Goal: Task Accomplishment & Management: Manage account settings

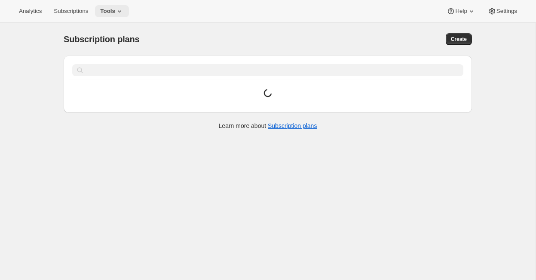
click at [122, 10] on icon at bounding box center [119, 11] width 9 height 9
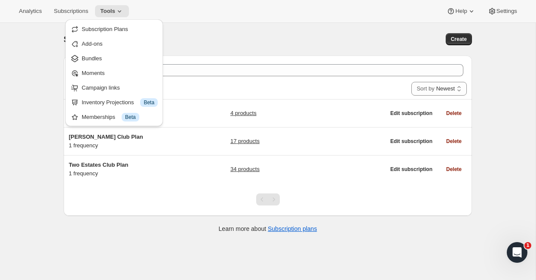
click at [210, 22] on div "Analytics Subscriptions Tools Help Settings" at bounding box center [268, 11] width 536 height 23
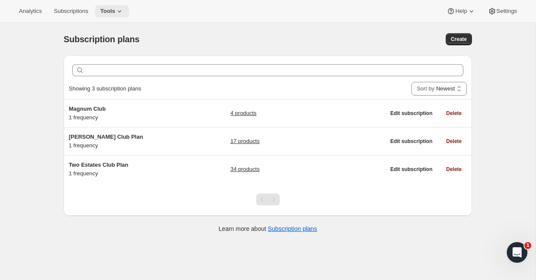
click at [115, 13] on span "Tools" at bounding box center [107, 11] width 15 height 7
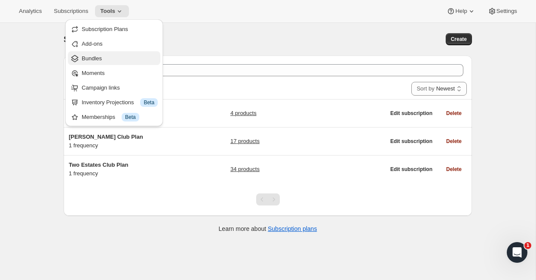
click at [103, 58] on span "Bundles" at bounding box center [120, 58] width 76 height 9
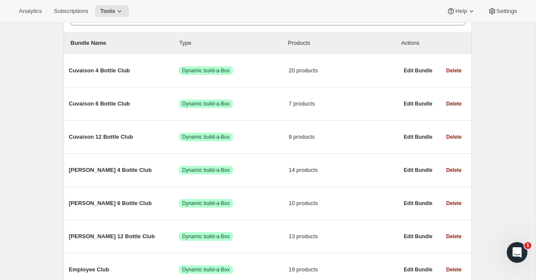
scroll to position [94, 0]
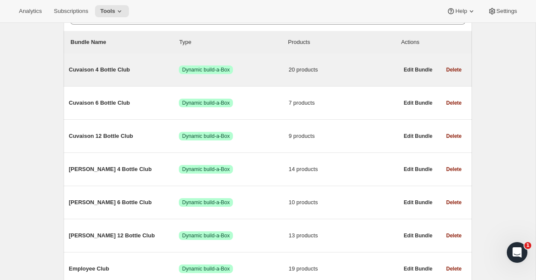
click at [102, 70] on span "Cuvaison 4 Bottle Club" at bounding box center [124, 69] width 110 height 9
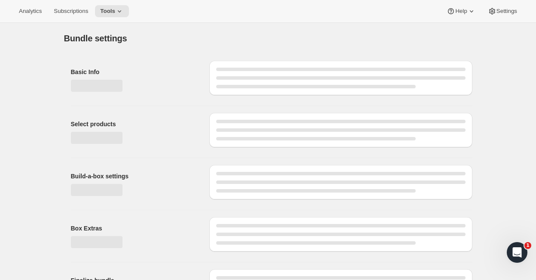
type input "Cuvaison 4 Bottle Club"
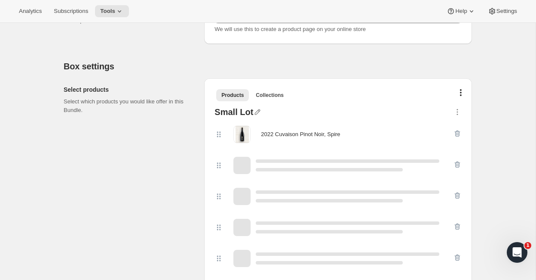
scroll to position [154, 0]
